Goal: Task Accomplishment & Management: Complete application form

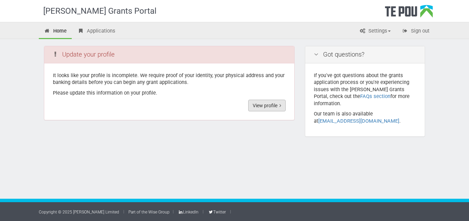
click at [272, 107] on link "View profile" at bounding box center [266, 106] width 37 height 12
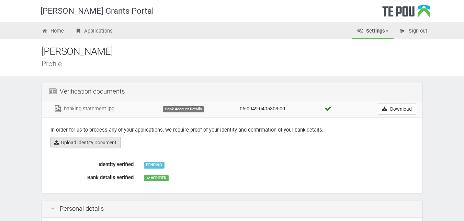
click at [111, 142] on link "Upload Identity Document" at bounding box center [85, 143] width 70 height 12
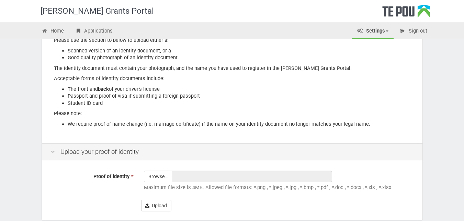
scroll to position [122, 0]
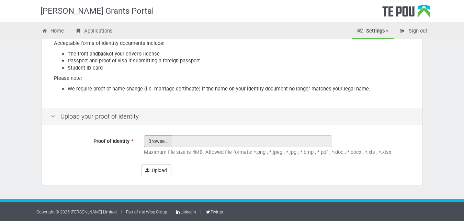
click at [160, 141] on input "Proof of identity *" at bounding box center [157, 160] width 27 height 49
type input "C:\fakepath\Identity documents.pdf"
type input "Identity documents.pdf"
click at [158, 170] on button "Upload" at bounding box center [156, 171] width 30 height 12
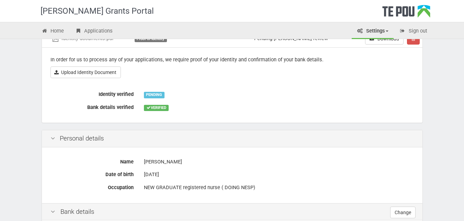
scroll to position [91, 0]
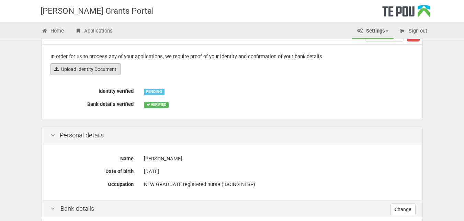
click at [107, 67] on link "Upload Identity Document" at bounding box center [85, 70] width 70 height 12
